Goal: Transaction & Acquisition: Purchase product/service

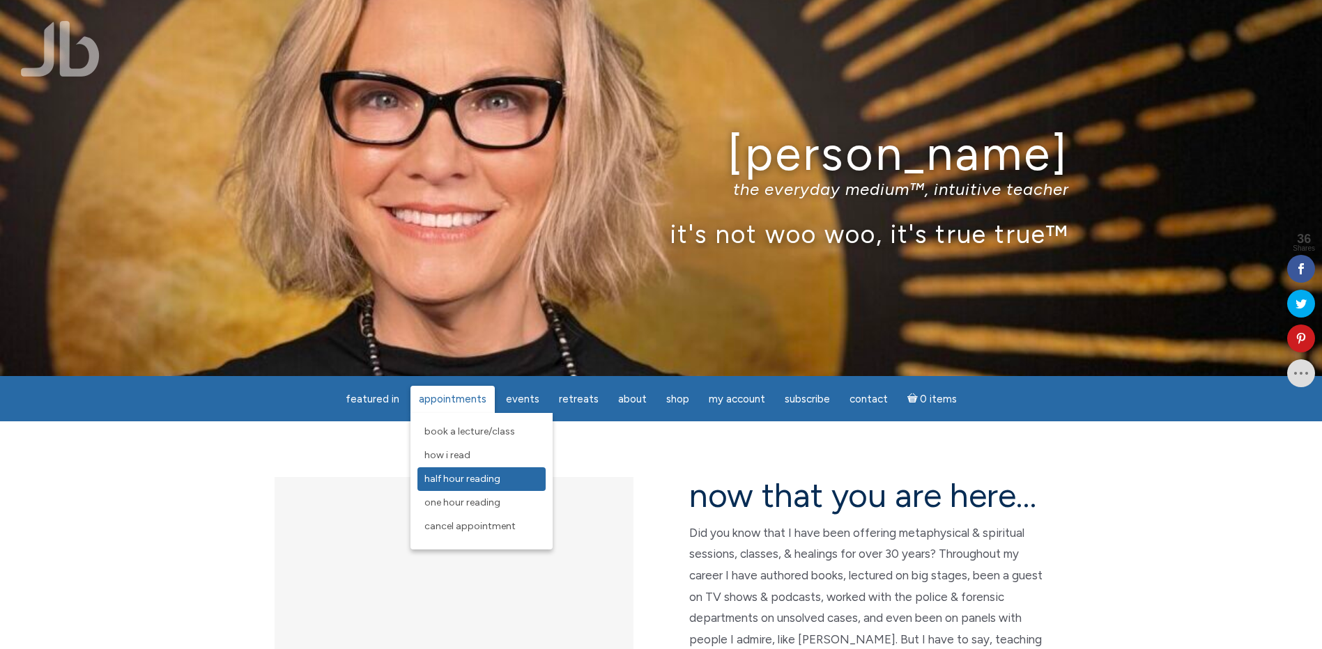
click at [469, 481] on span "Half Hour Reading" at bounding box center [462, 479] width 76 height 12
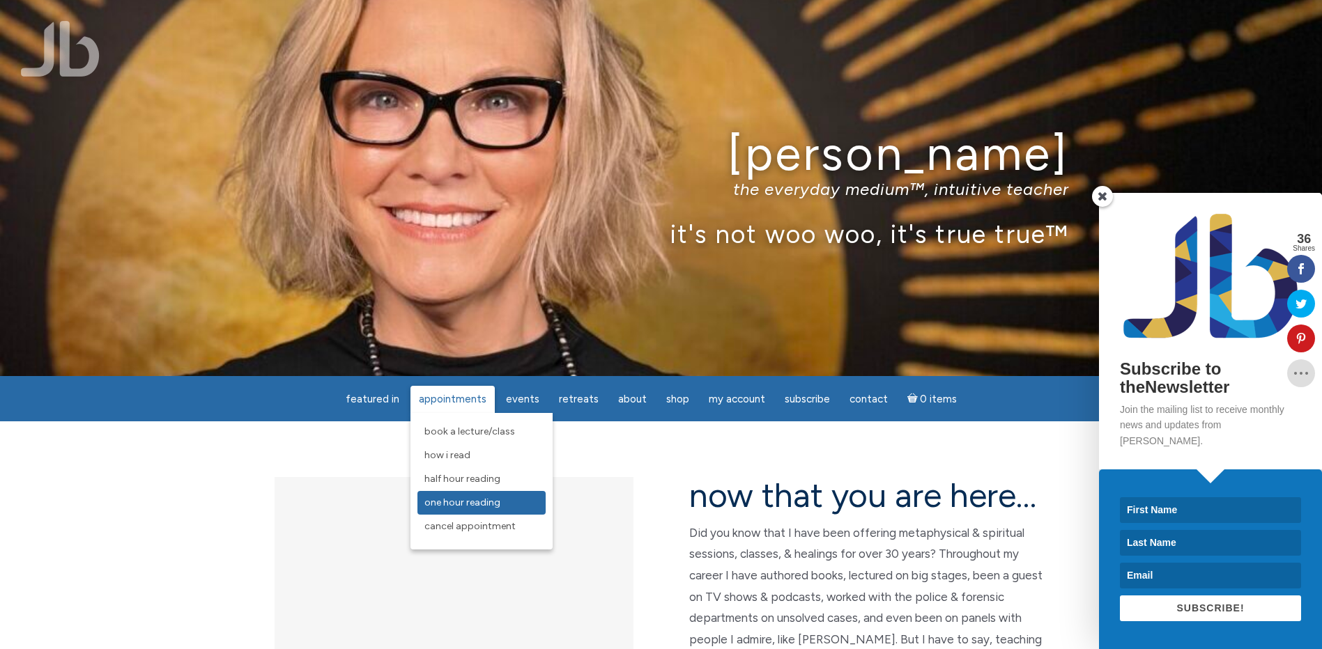
click at [479, 502] on span "One Hour Reading" at bounding box center [462, 503] width 76 height 12
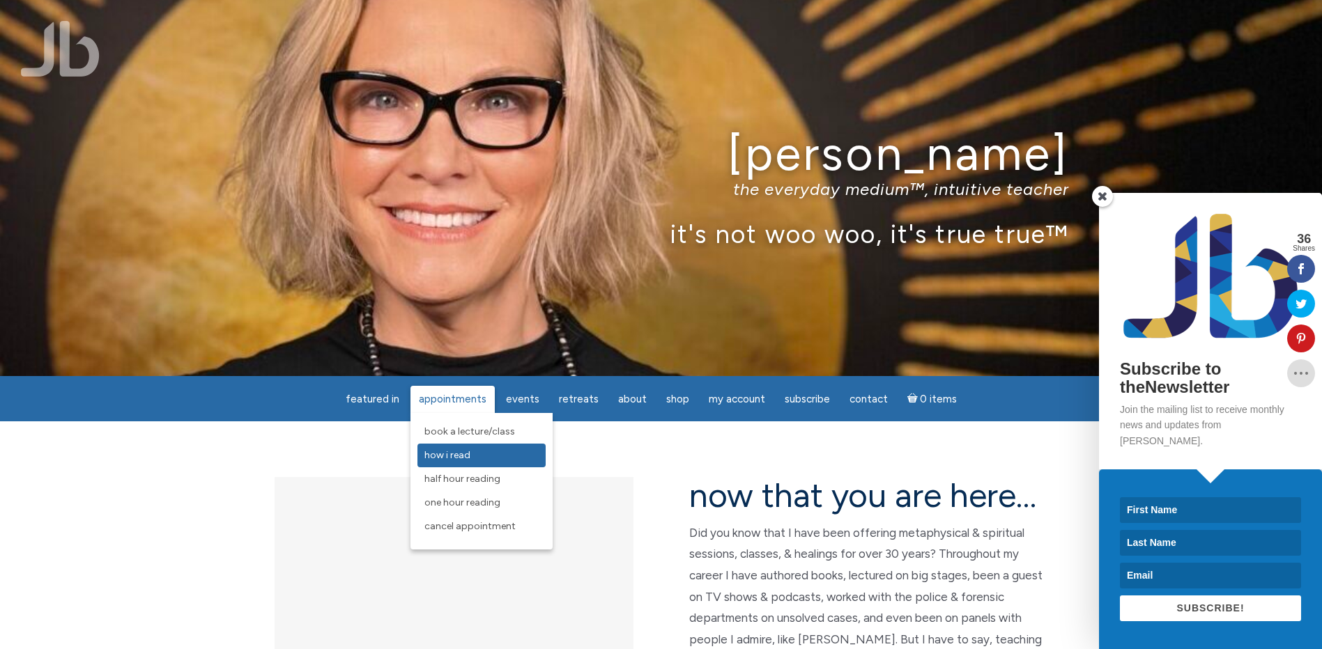
click at [467, 454] on span "How I Read" at bounding box center [447, 455] width 46 height 12
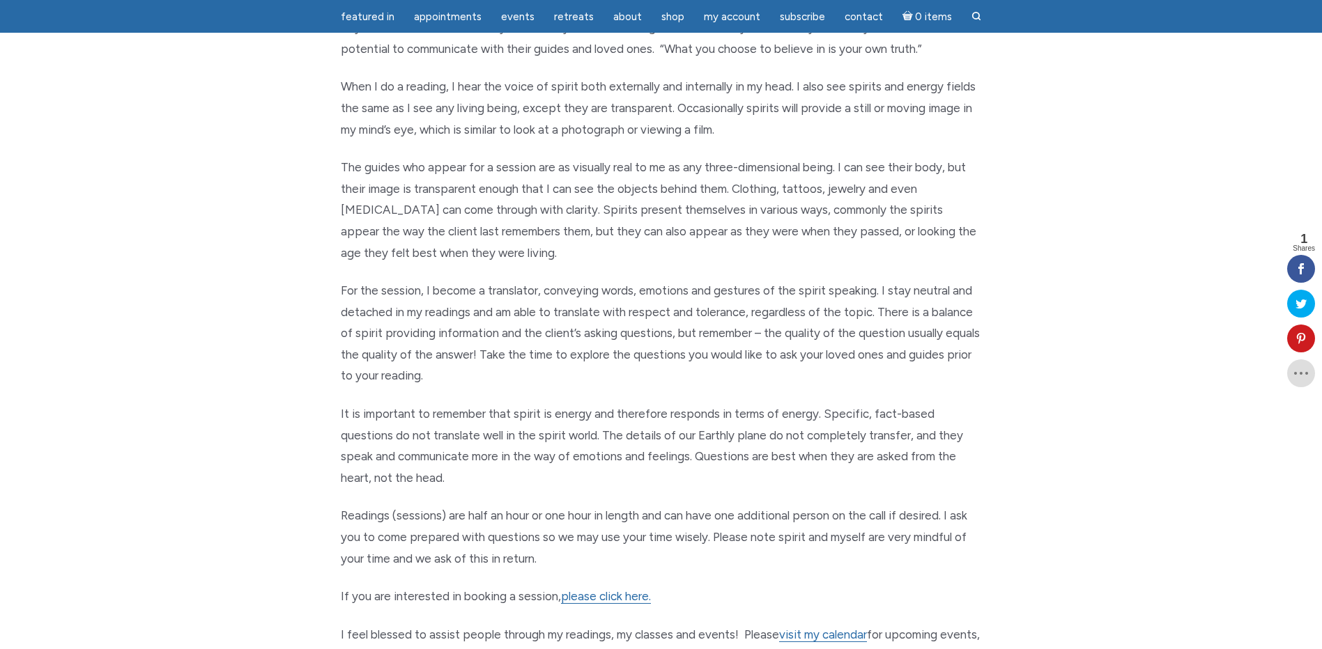
scroll to position [348, 0]
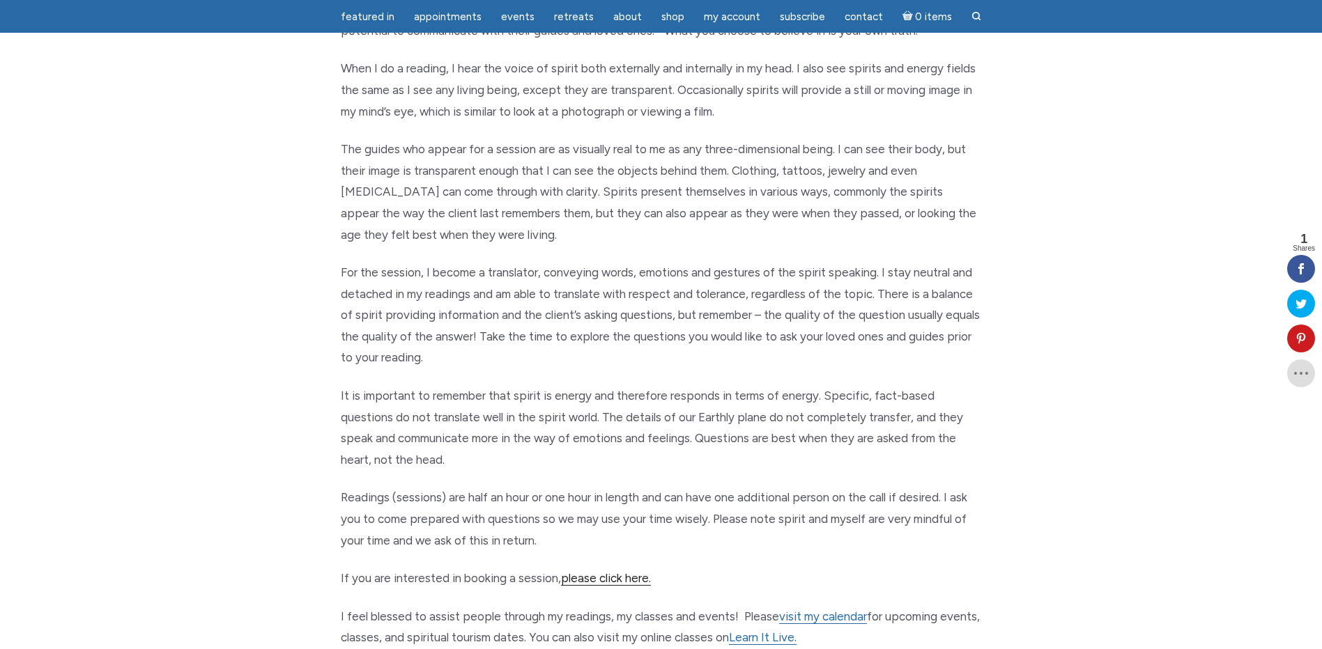
click at [615, 585] on link "please click here." at bounding box center [606, 578] width 90 height 15
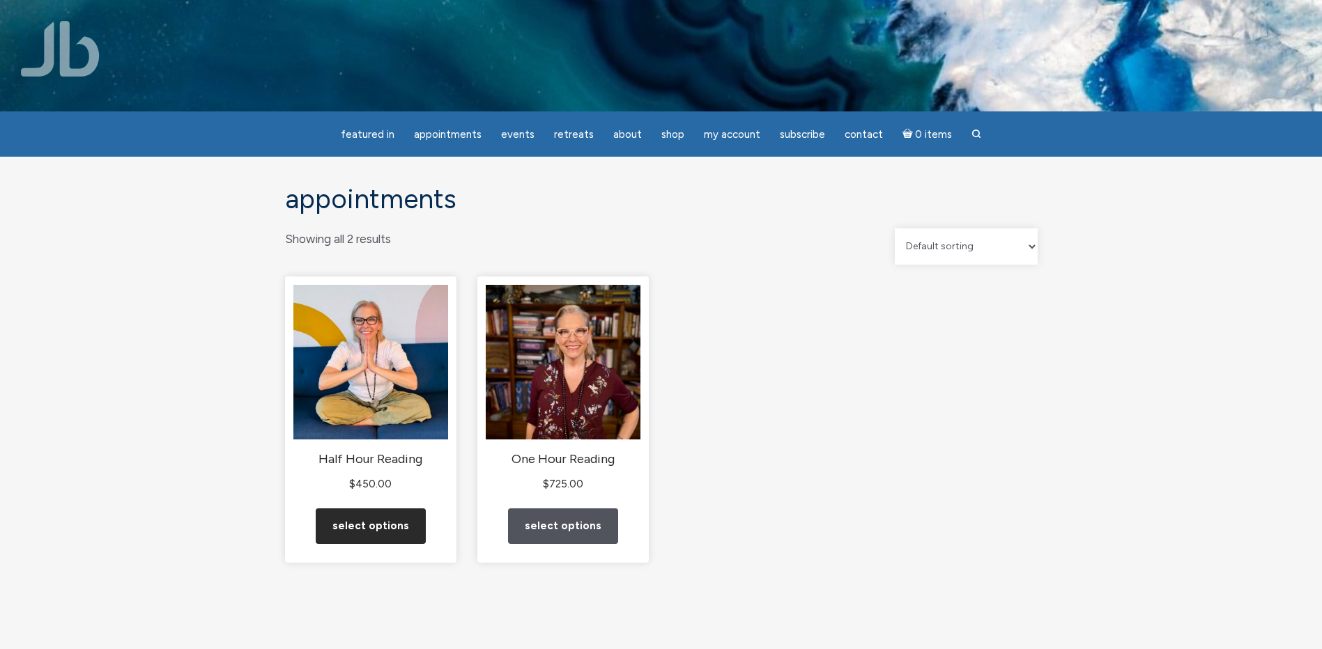
click at [364, 534] on link "Select options" at bounding box center [371, 527] width 110 height 36
